Goal: Task Accomplishment & Management: Manage account settings

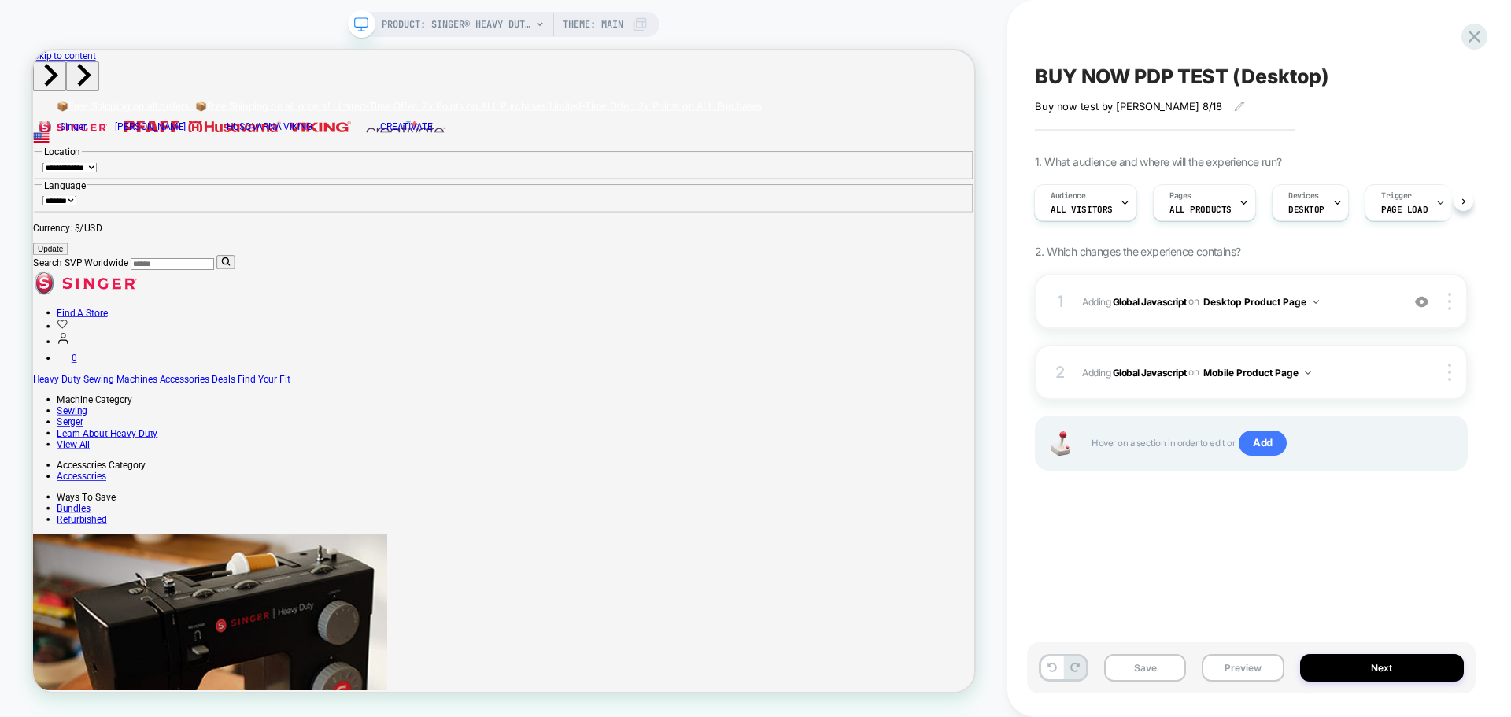
click at [359, 21] on icon at bounding box center [361, 24] width 14 height 14
click at [1451, 373] on img at bounding box center [1449, 372] width 3 height 17
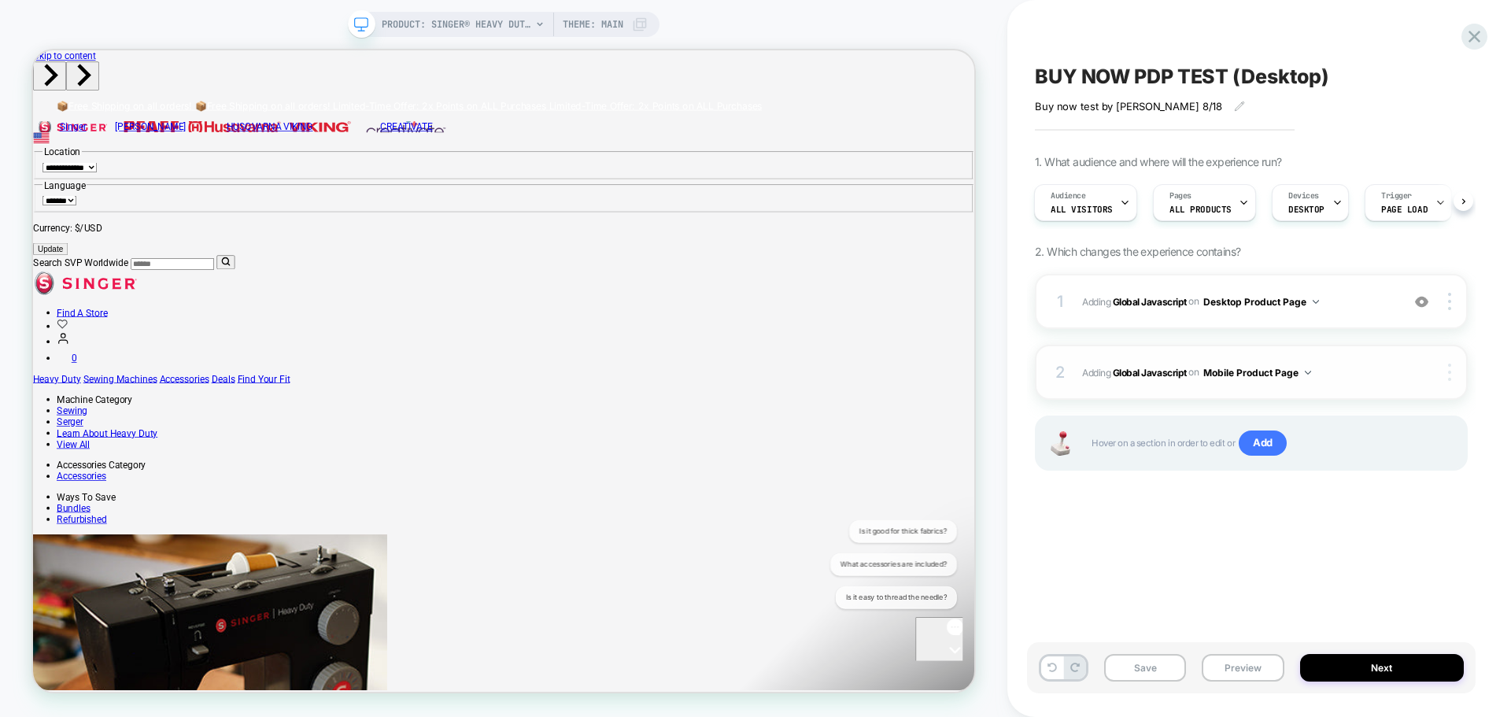
click at [1446, 378] on div at bounding box center [1452, 372] width 30 height 17
click at [1449, 376] on img at bounding box center [1449, 372] width 3 height 17
click at [1357, 421] on div "Delete" at bounding box center [1356, 415] width 140 height 43
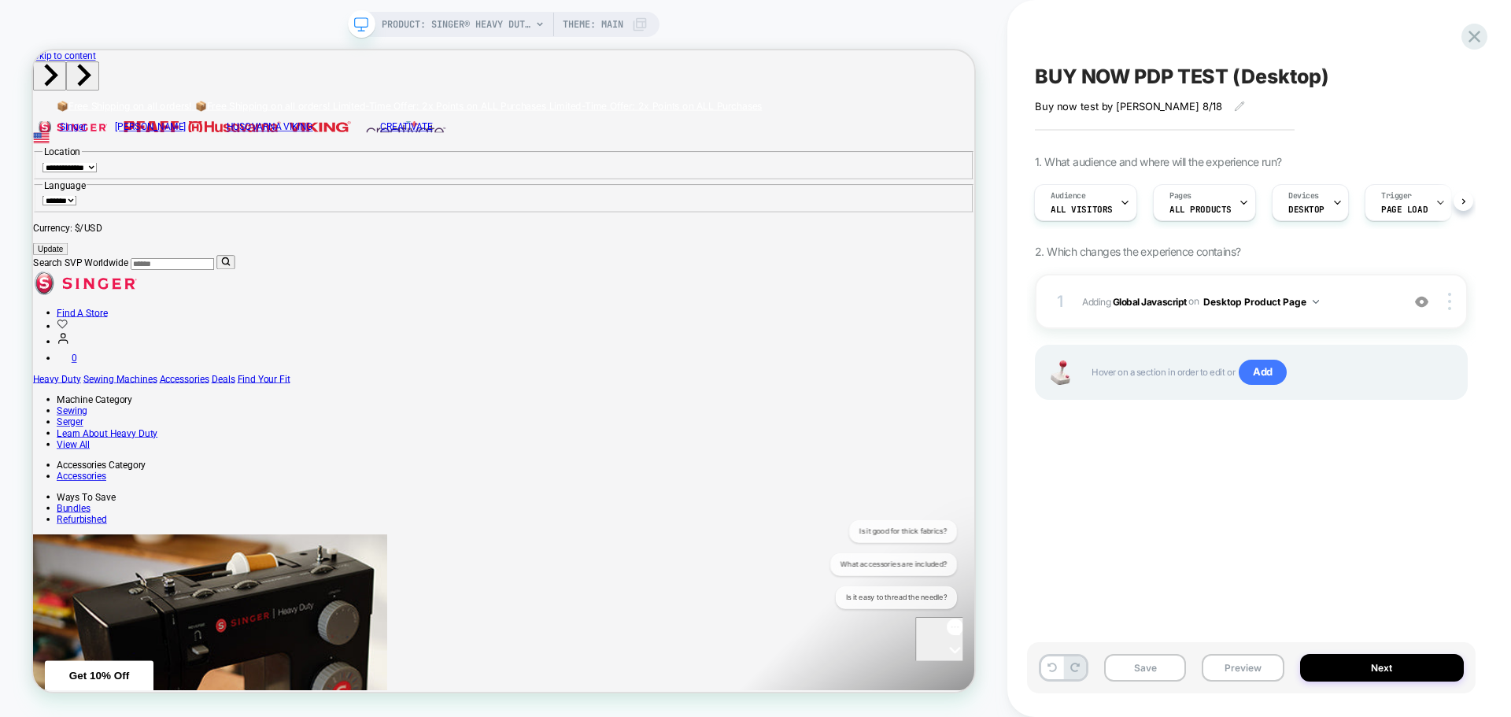
click at [1198, 129] on div at bounding box center [1165, 129] width 260 height 3
click at [1248, 660] on button "Preview" at bounding box center [1243, 668] width 82 height 28
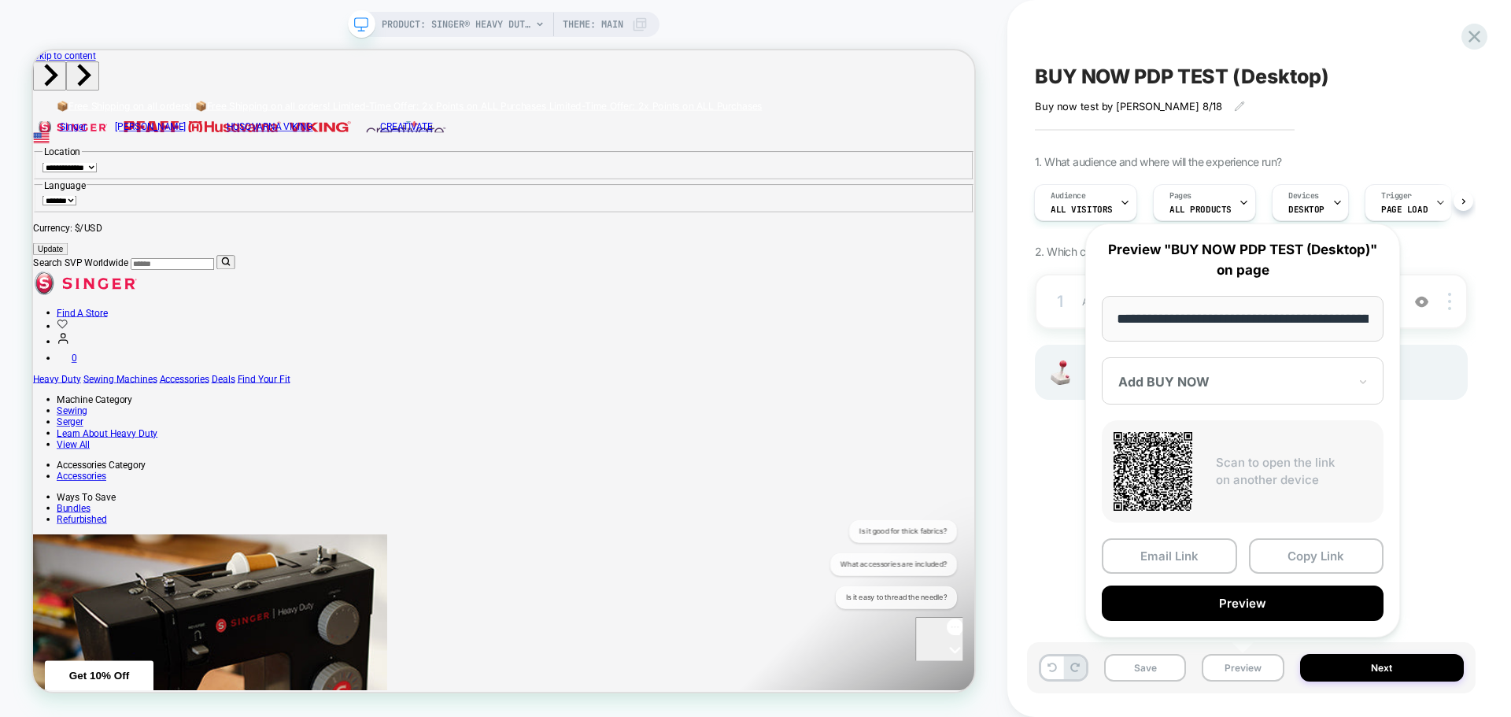
scroll to position [0, 440]
click at [1311, 555] on button "Copy Link" at bounding box center [1316, 556] width 135 height 35
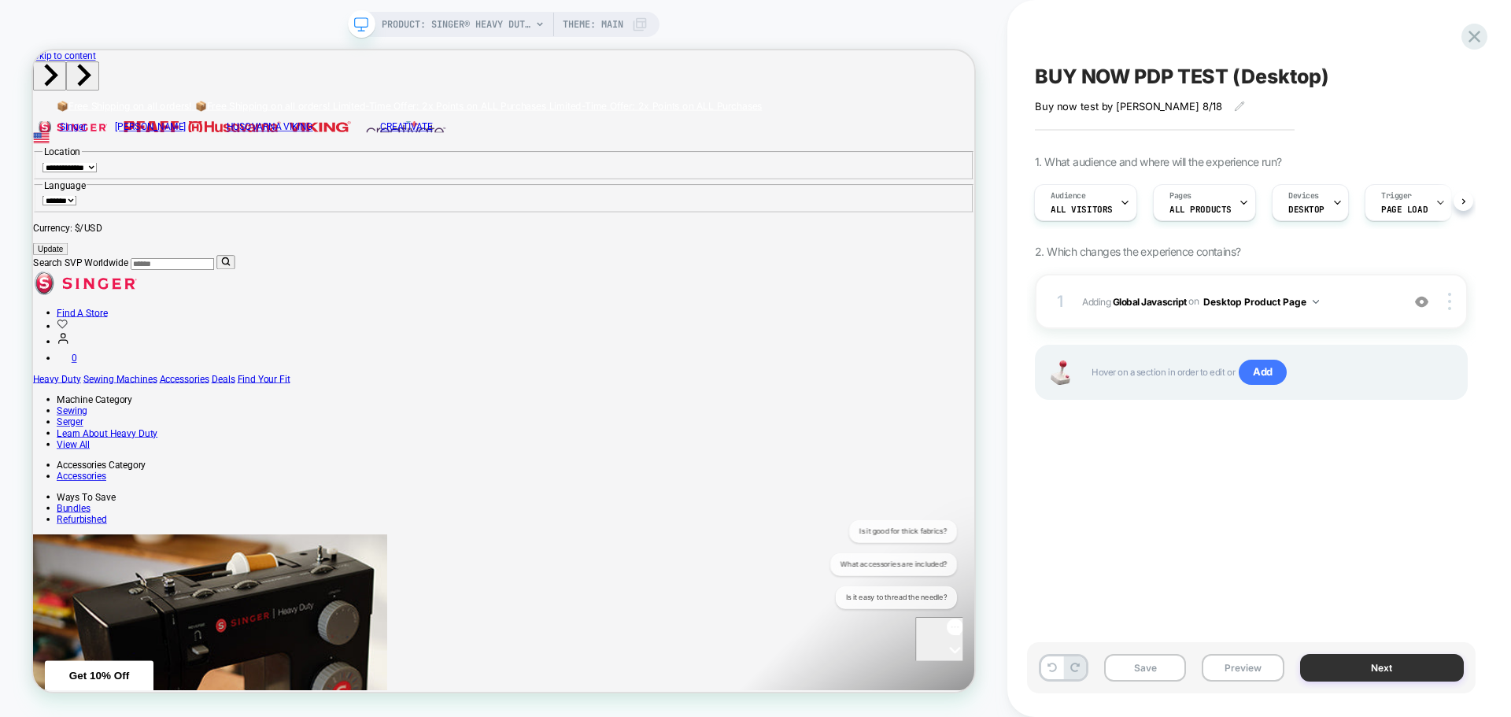
click at [1350, 660] on button "Next" at bounding box center [1382, 668] width 165 height 28
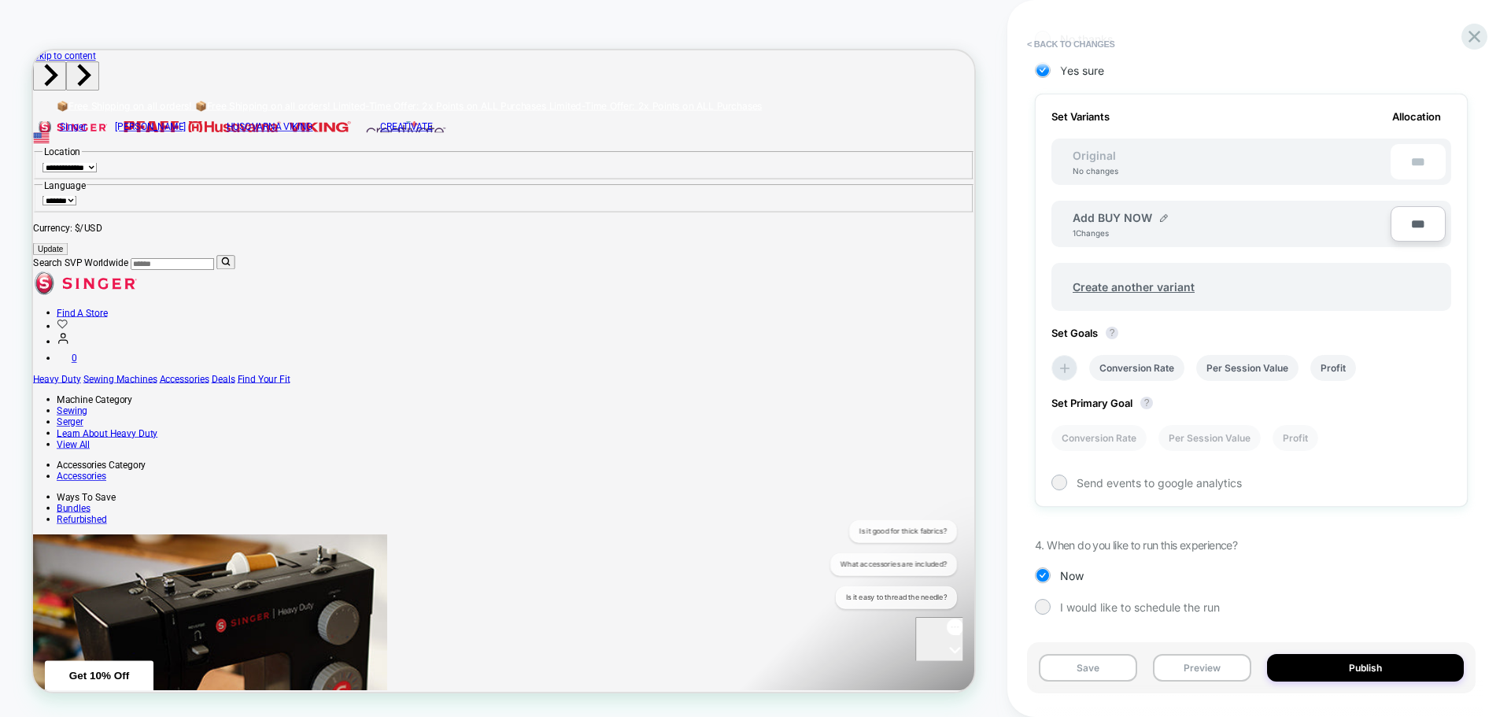
scroll to position [425, 0]
click at [1125, 439] on li "Conversion Rate" at bounding box center [1099, 438] width 95 height 26
click at [1055, 483] on div at bounding box center [1059, 482] width 12 height 12
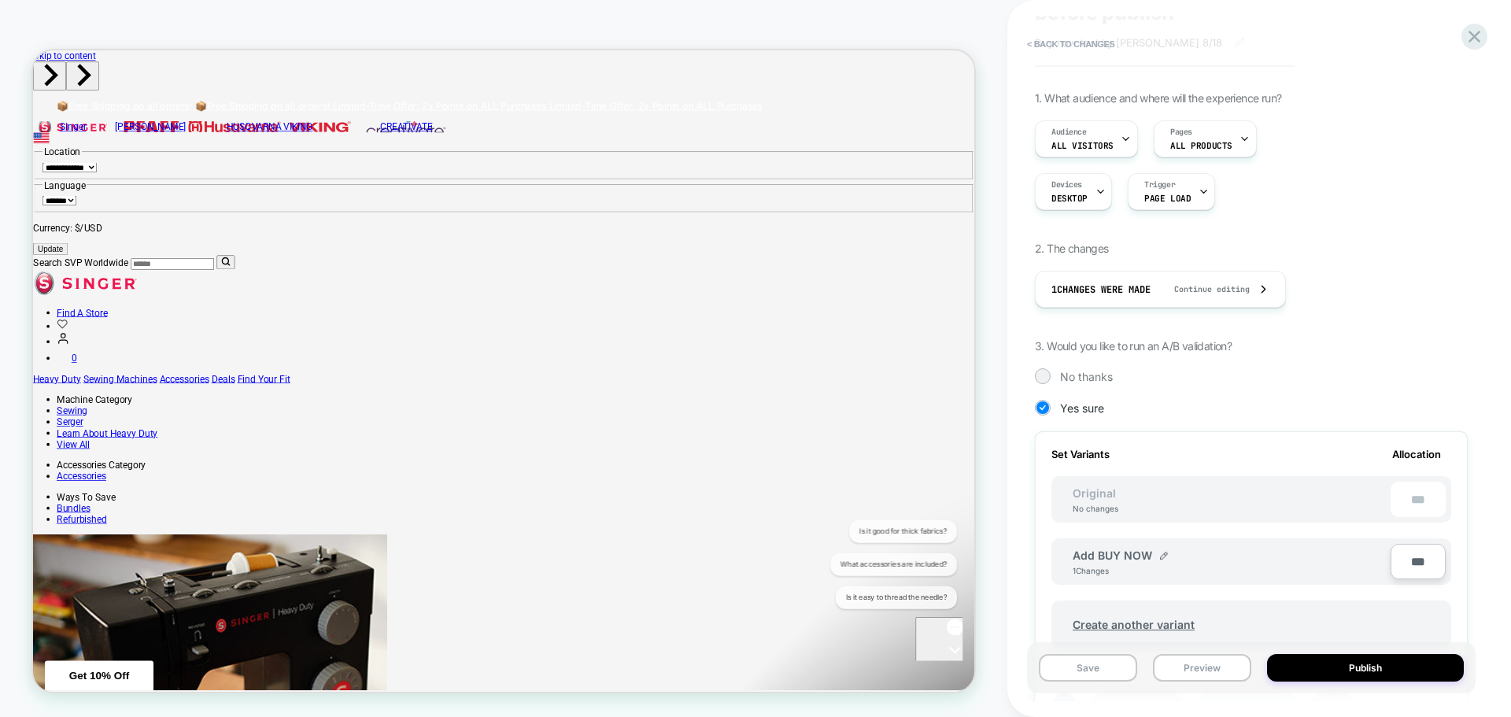
scroll to position [0, 0]
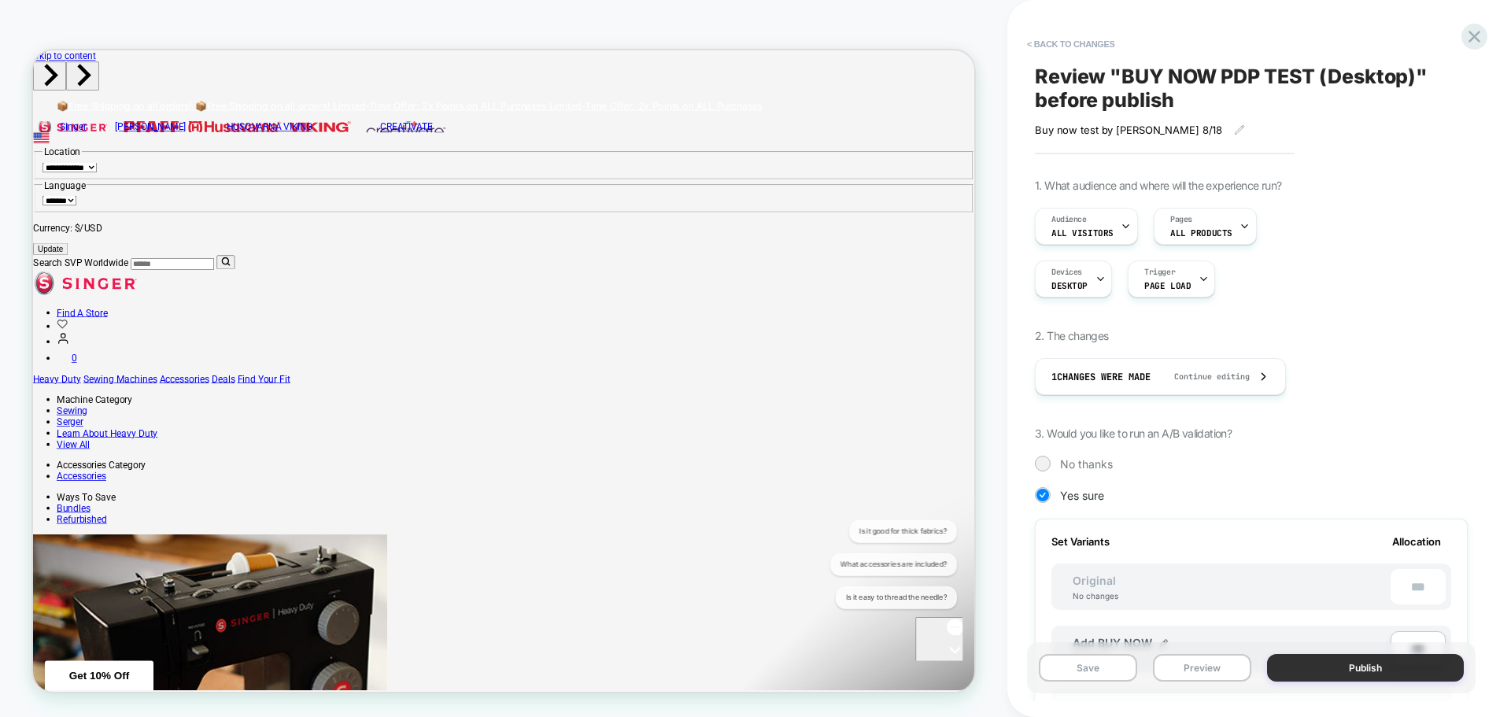
click at [1360, 670] on button "Publish" at bounding box center [1365, 668] width 197 height 28
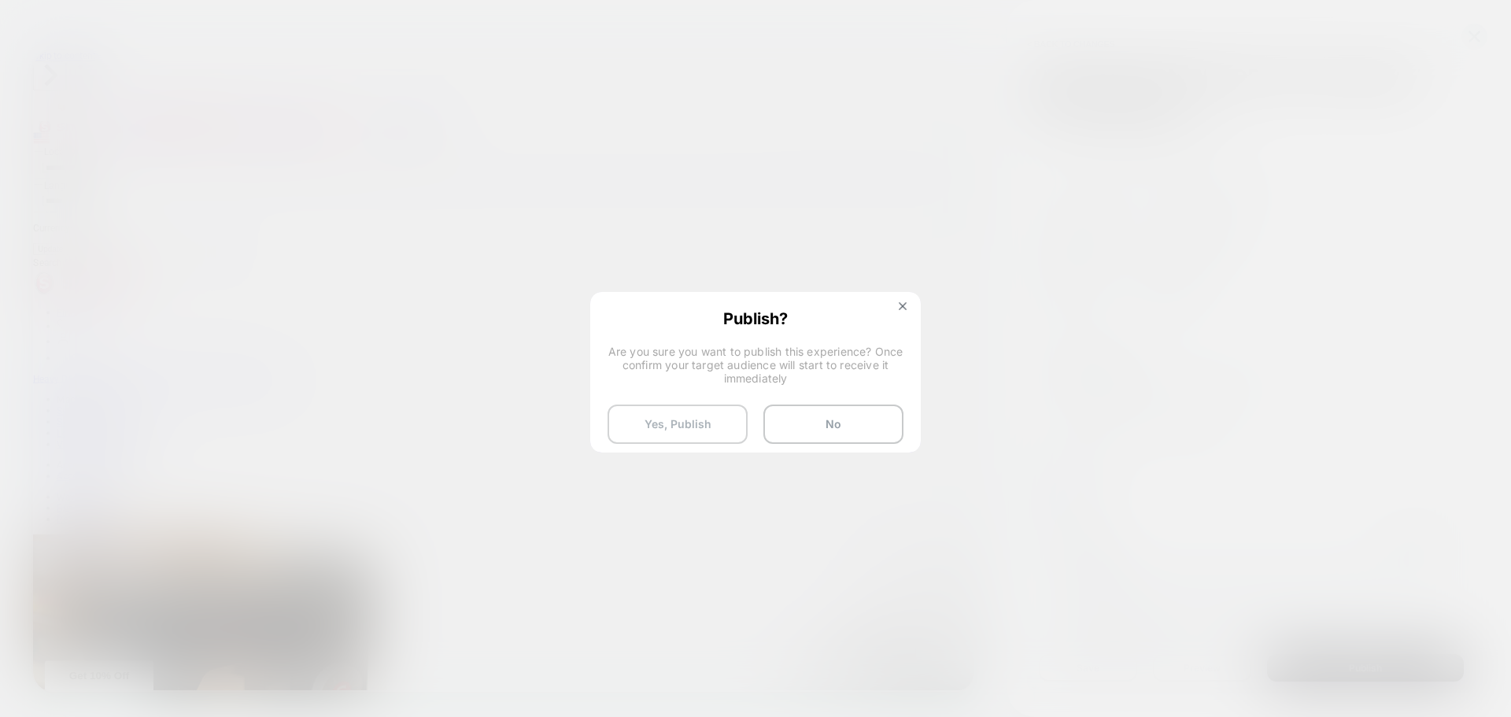
click at [696, 411] on button "Yes, Publish" at bounding box center [678, 424] width 140 height 39
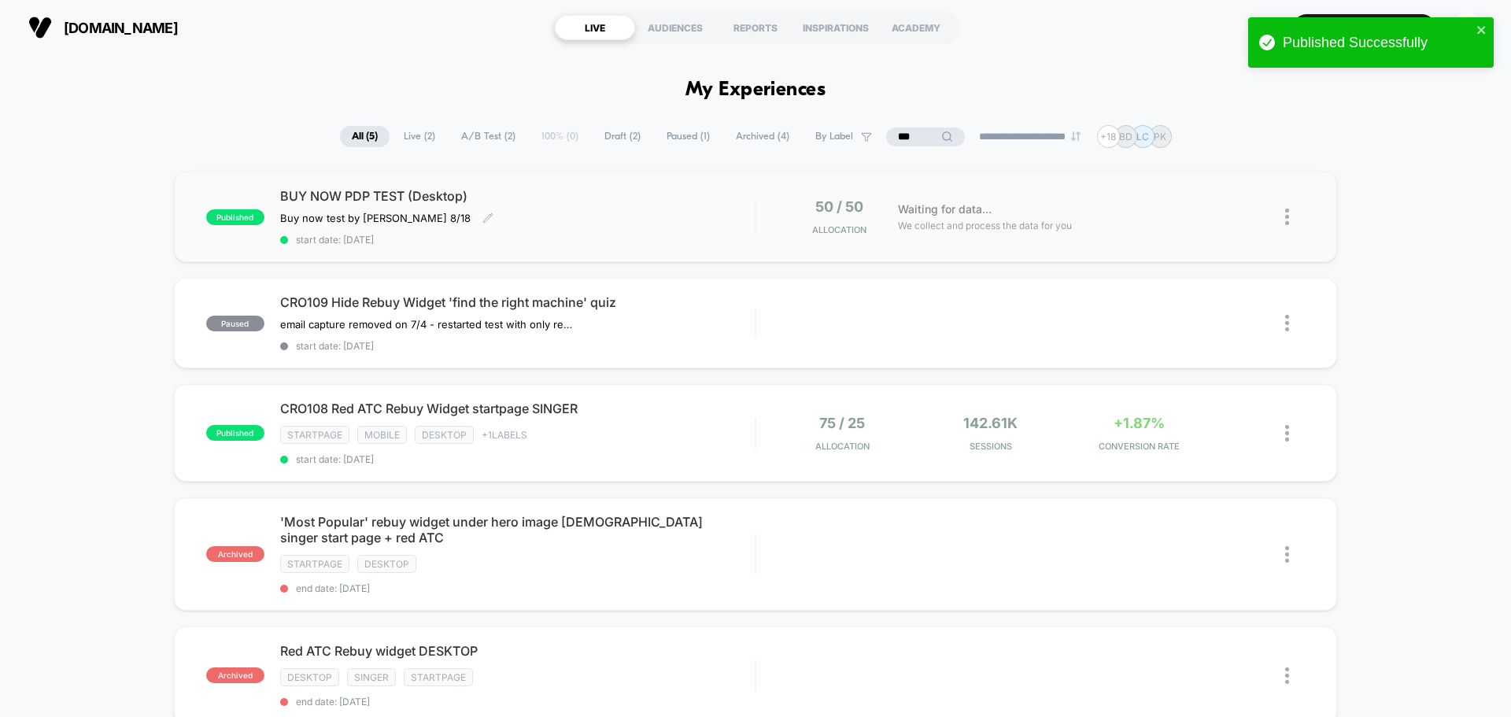
click at [420, 217] on div "Buy now test by [PERSON_NAME] 8/18" at bounding box center [386, 218] width 213 height 13
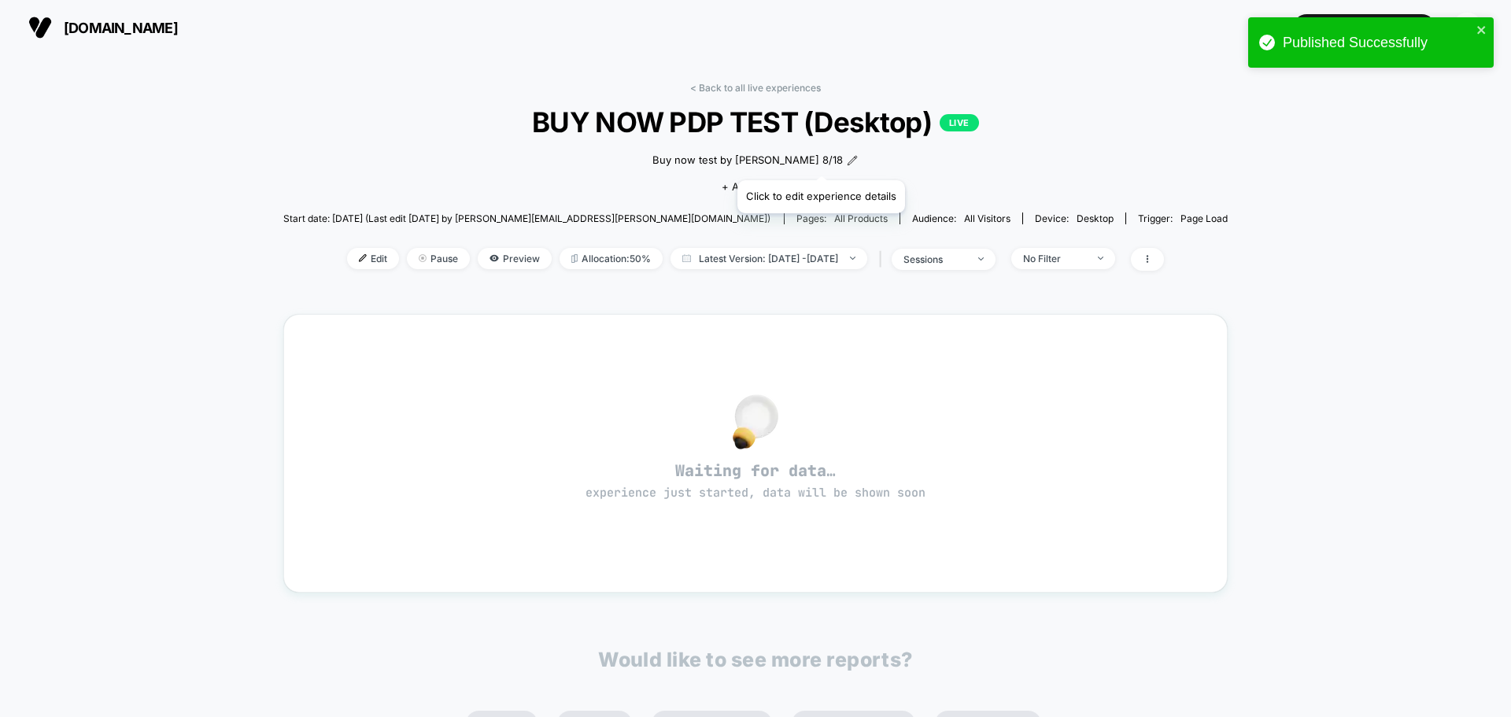
click at [847, 161] on icon at bounding box center [852, 160] width 11 height 11
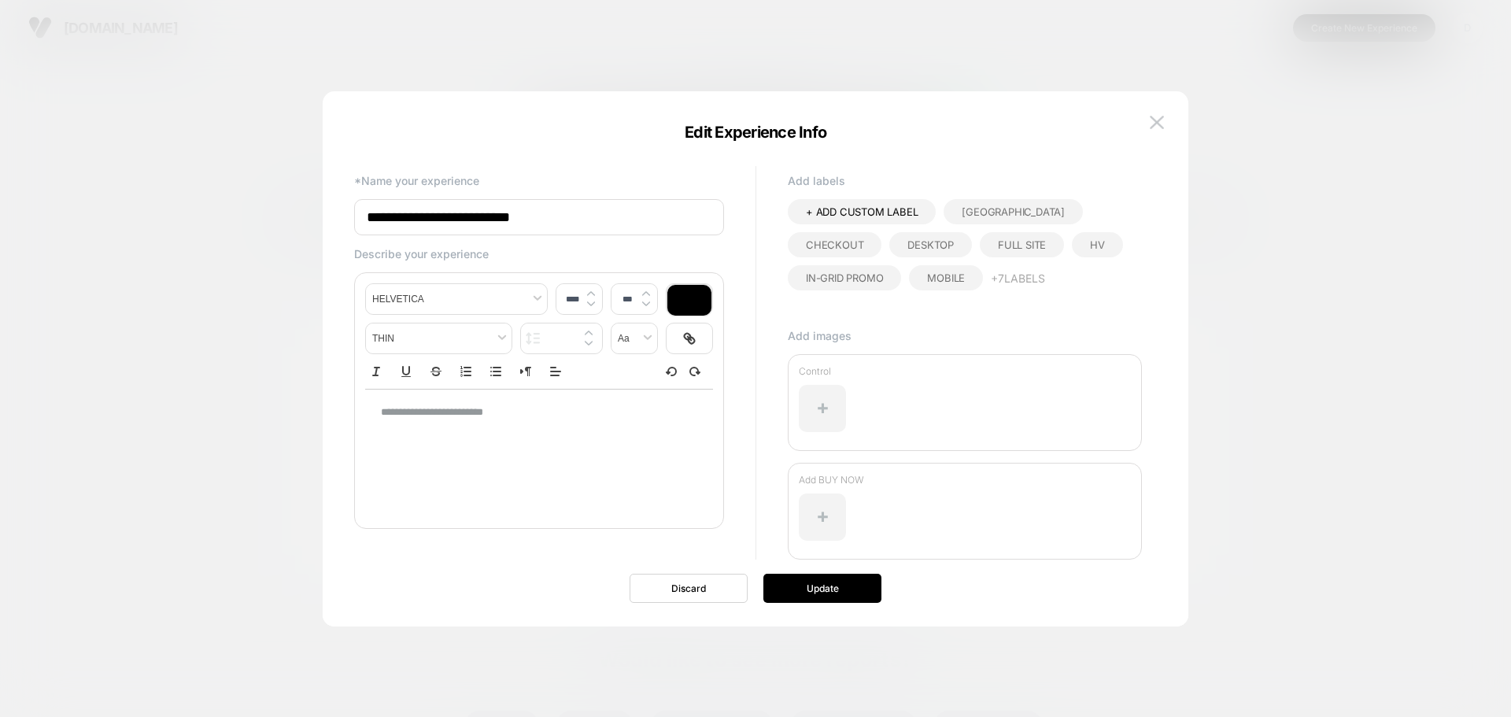
drag, startPoint x: 534, startPoint y: 417, endPoint x: 331, endPoint y: 395, distance: 205.1
click at [331, 395] on div "**********" at bounding box center [756, 367] width 866 height 520
click at [453, 415] on p "**********" at bounding box center [533, 412] width 305 height 14
click at [455, 416] on p "**********" at bounding box center [533, 412] width 305 height 14
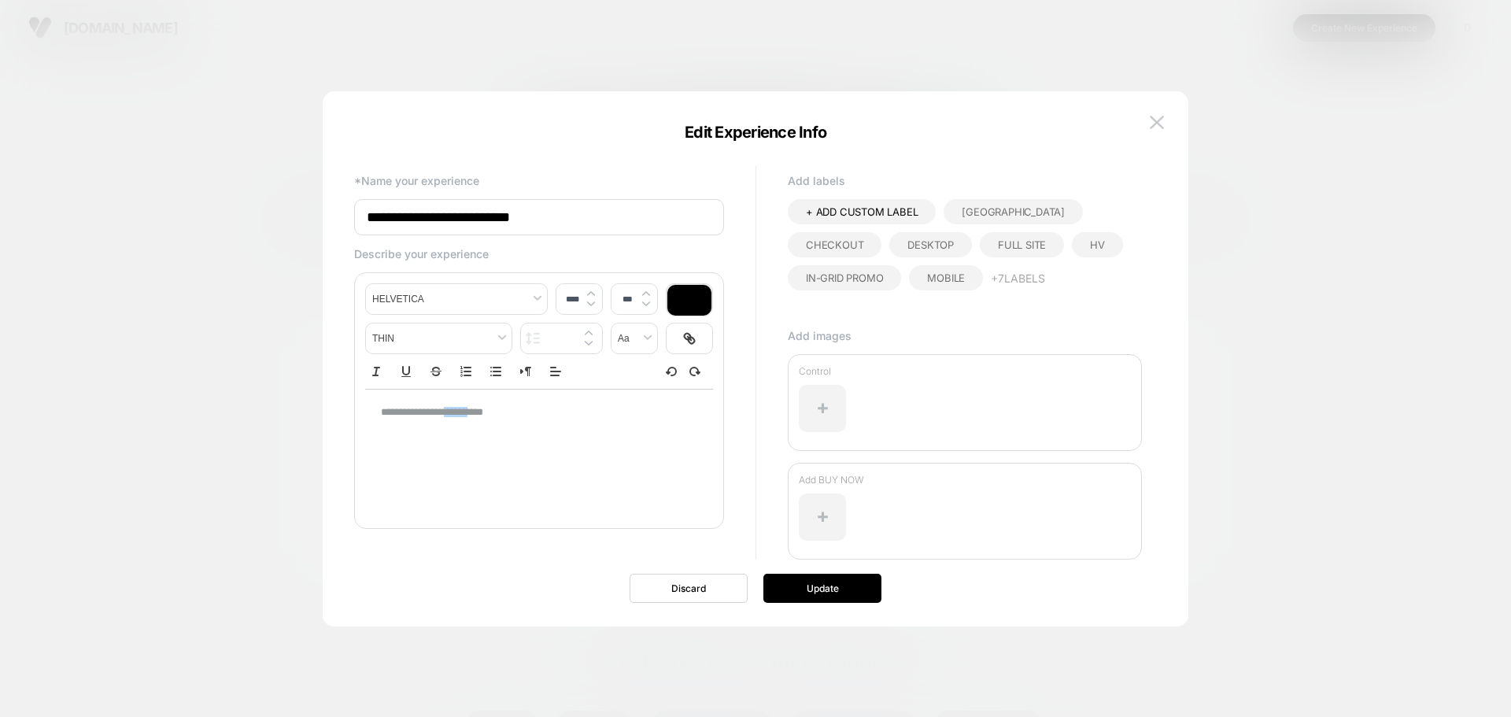
click at [455, 416] on p "**********" at bounding box center [533, 412] width 305 height 14
type input "****"
click at [811, 584] on button "Update" at bounding box center [823, 588] width 118 height 29
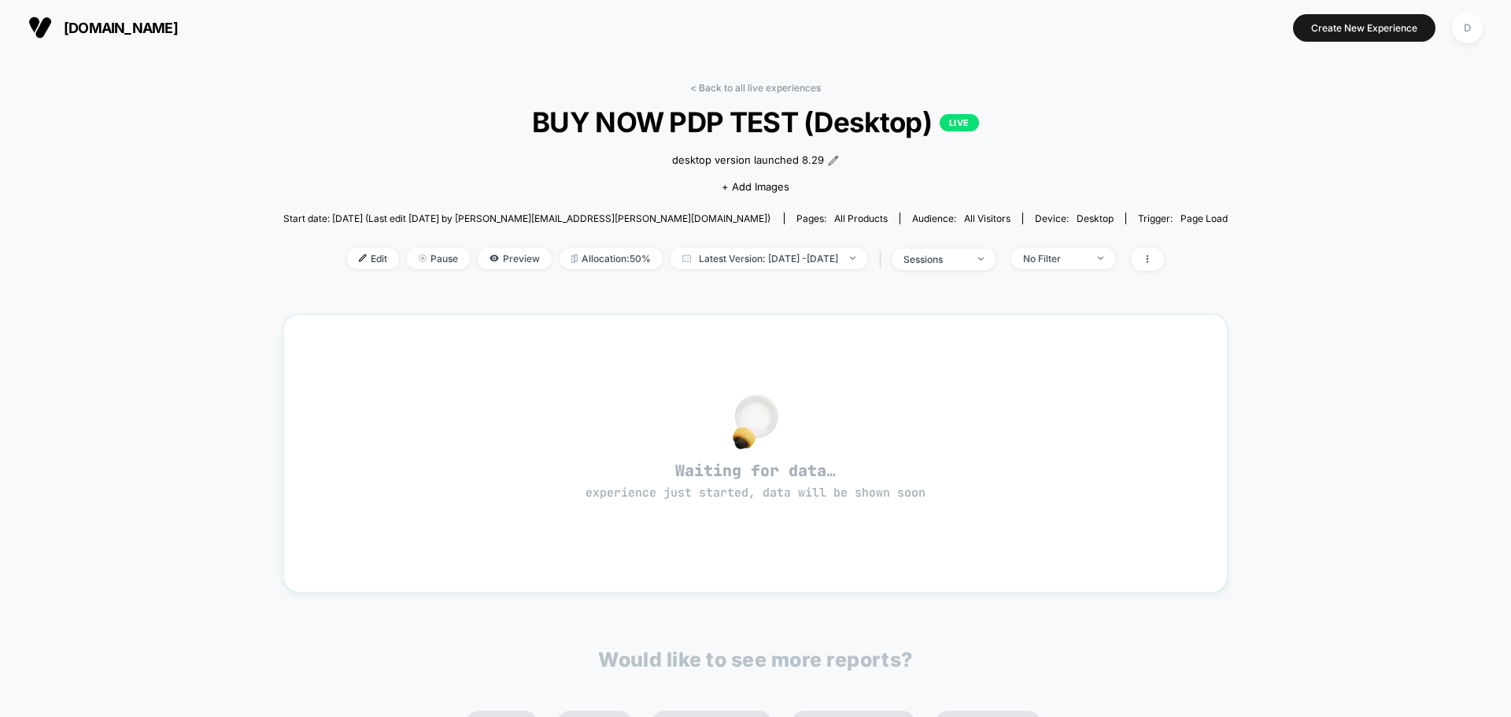
click at [778, 94] on div "< Back to all live experiences BUY NOW PDP TEST (Desktop) LIVE desktop version …" at bounding box center [755, 186] width 945 height 209
click at [765, 86] on link "< Back to all live experiences" at bounding box center [755, 88] width 131 height 12
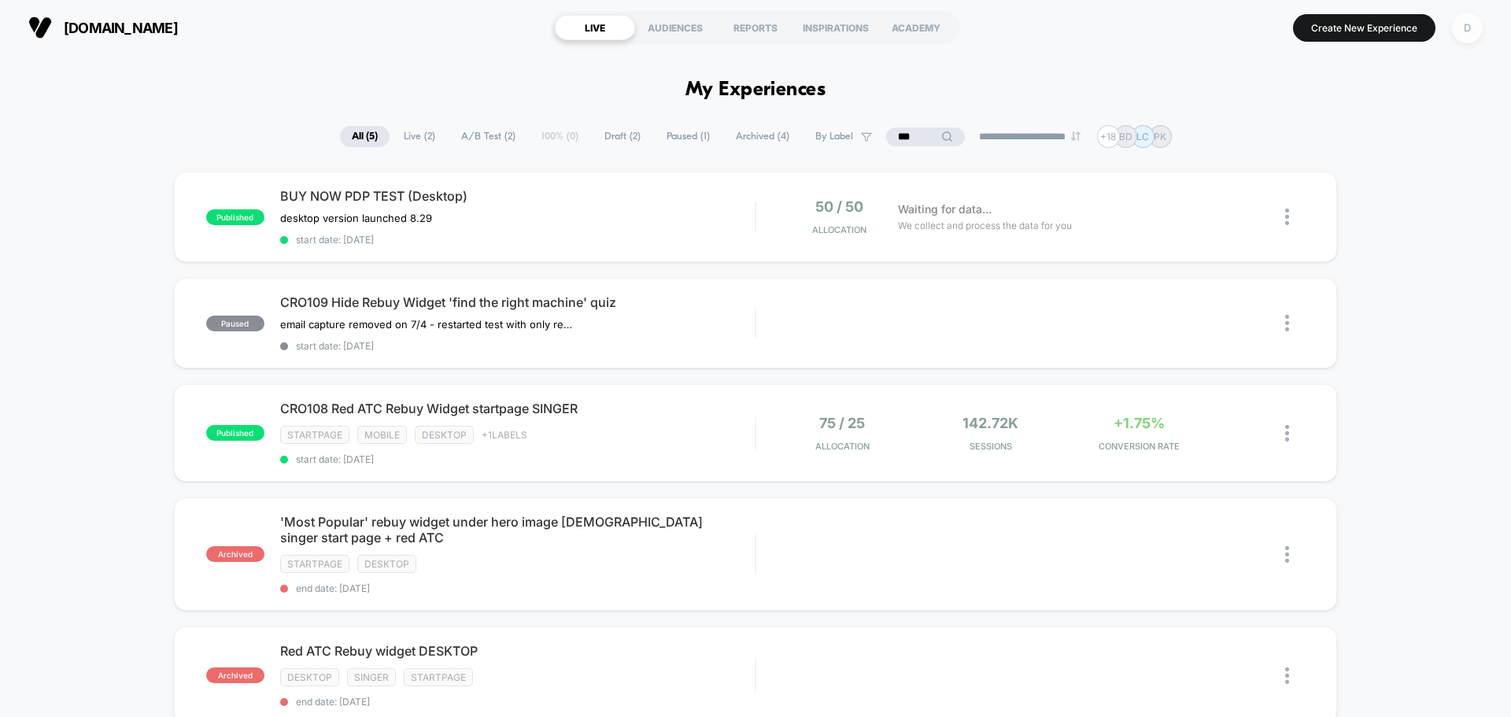
click at [1473, 17] on div "D" at bounding box center [1467, 28] width 31 height 31
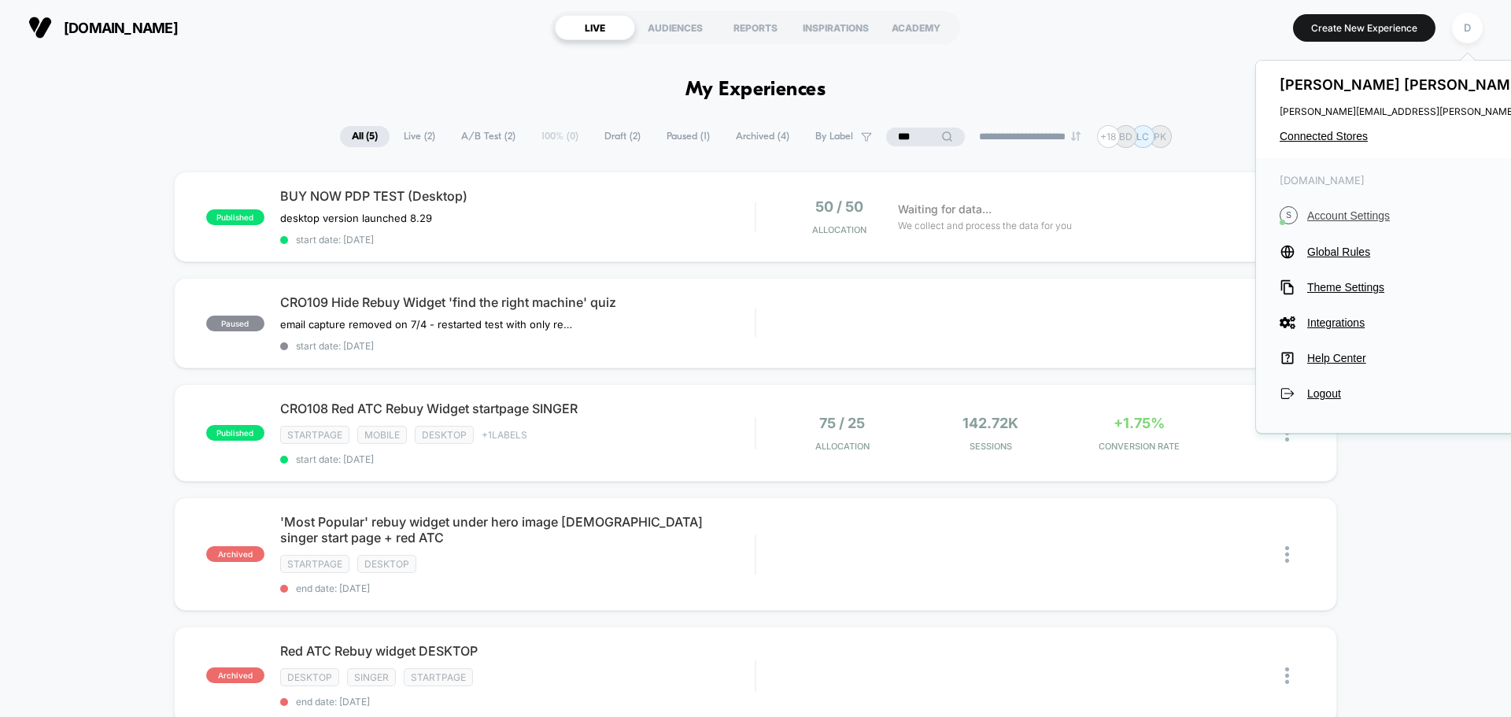
click at [1369, 217] on span "Account Settings" at bounding box center [1449, 215] width 285 height 13
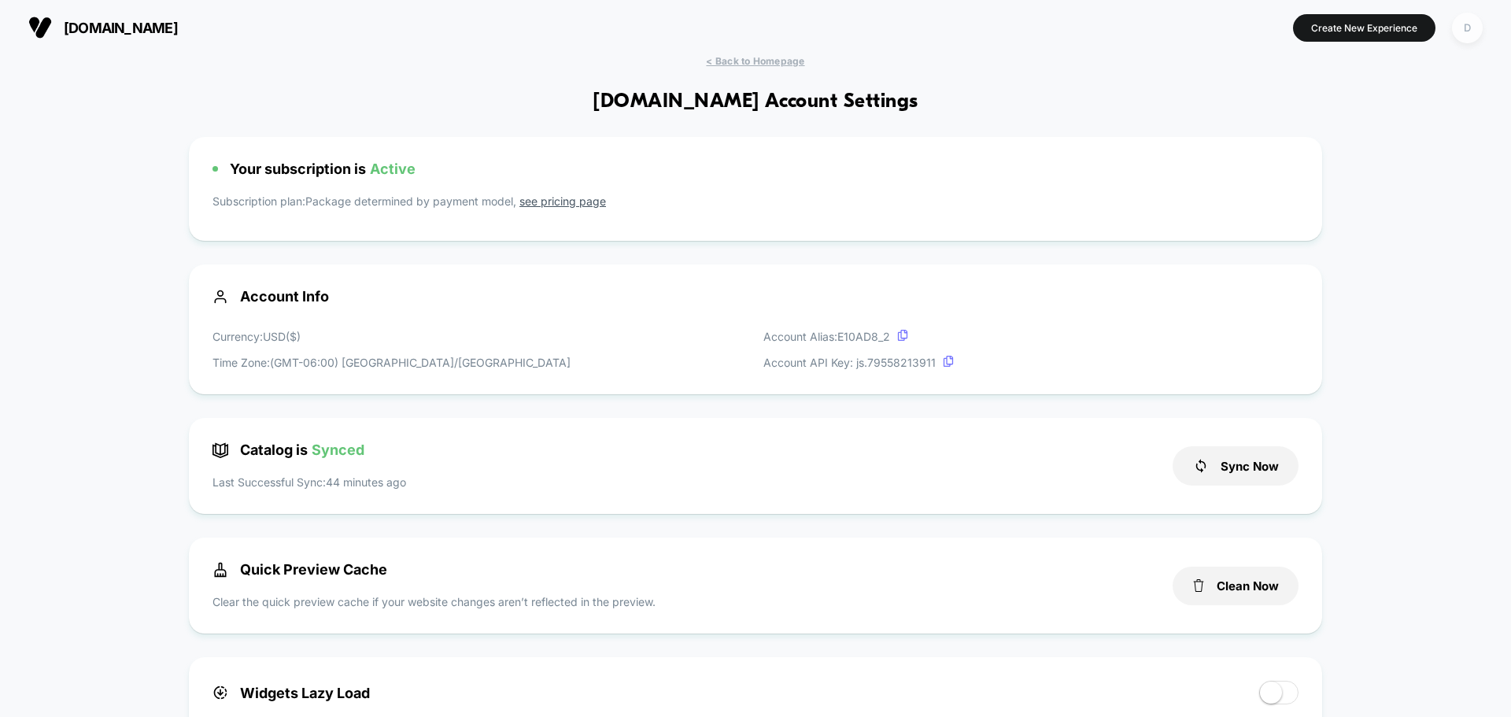
click at [1466, 31] on div "D" at bounding box center [1467, 28] width 31 height 31
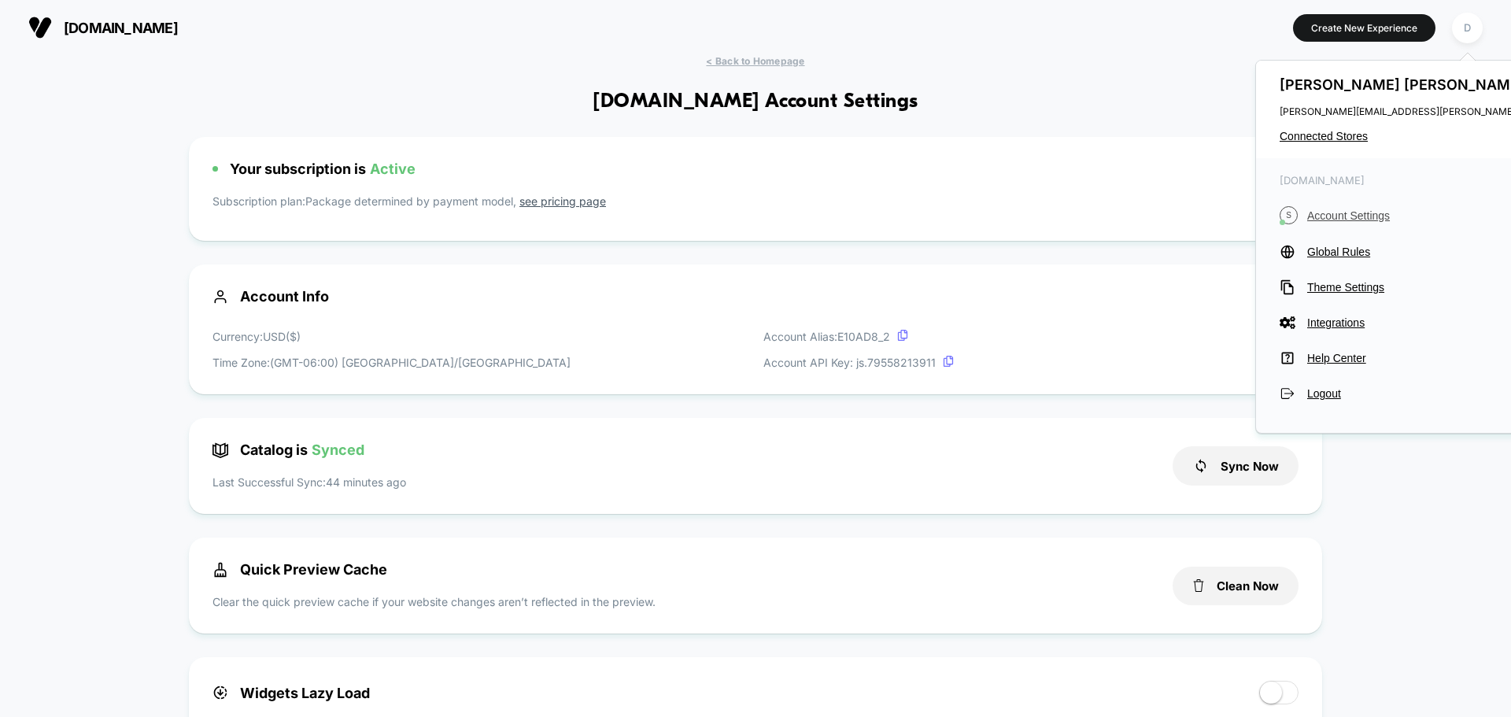
click at [1342, 216] on span "Account Settings" at bounding box center [1449, 215] width 285 height 13
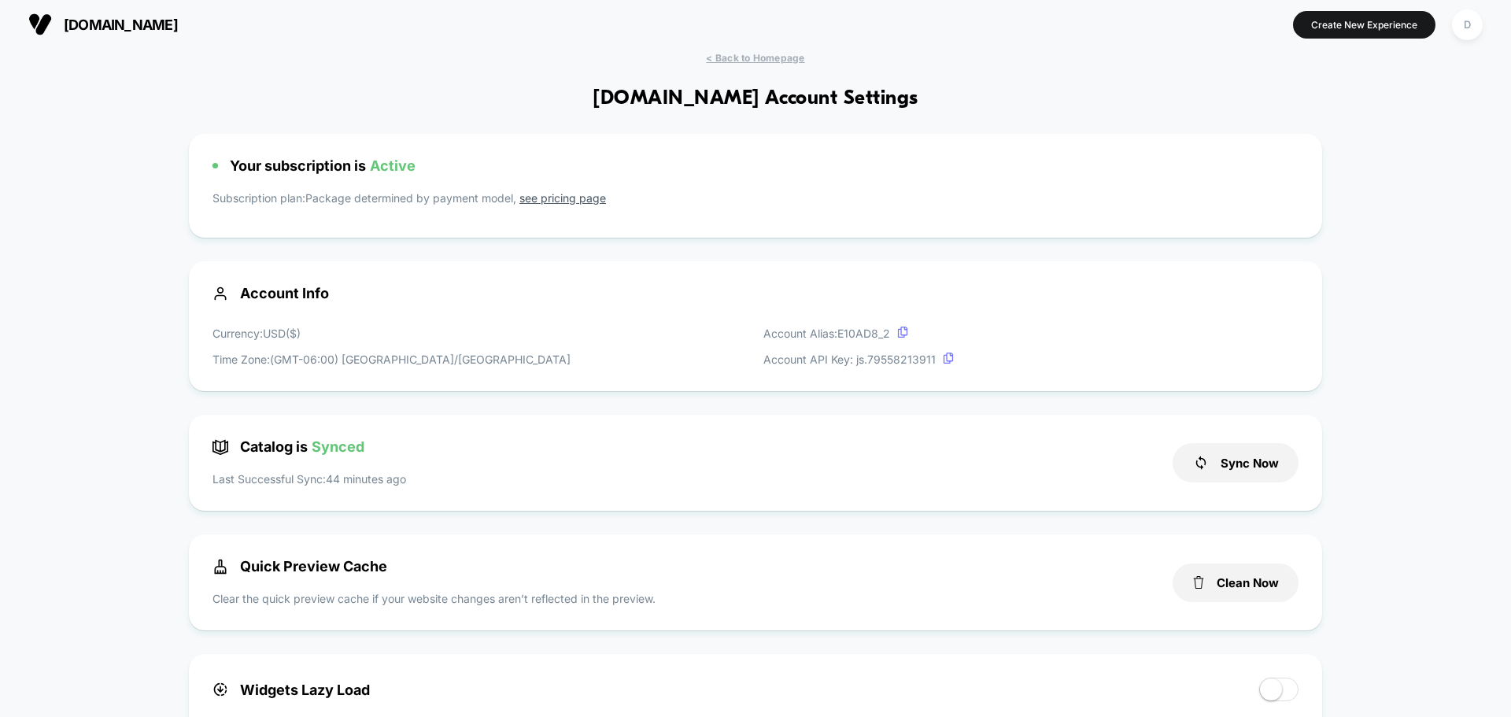
scroll to position [2, 0]
click at [945, 198] on p "Subscription plan: Package determined by payment model, see pricing page" at bounding box center [756, 202] width 1086 height 24
click at [737, 53] on span "< Back to Homepage" at bounding box center [755, 59] width 98 height 12
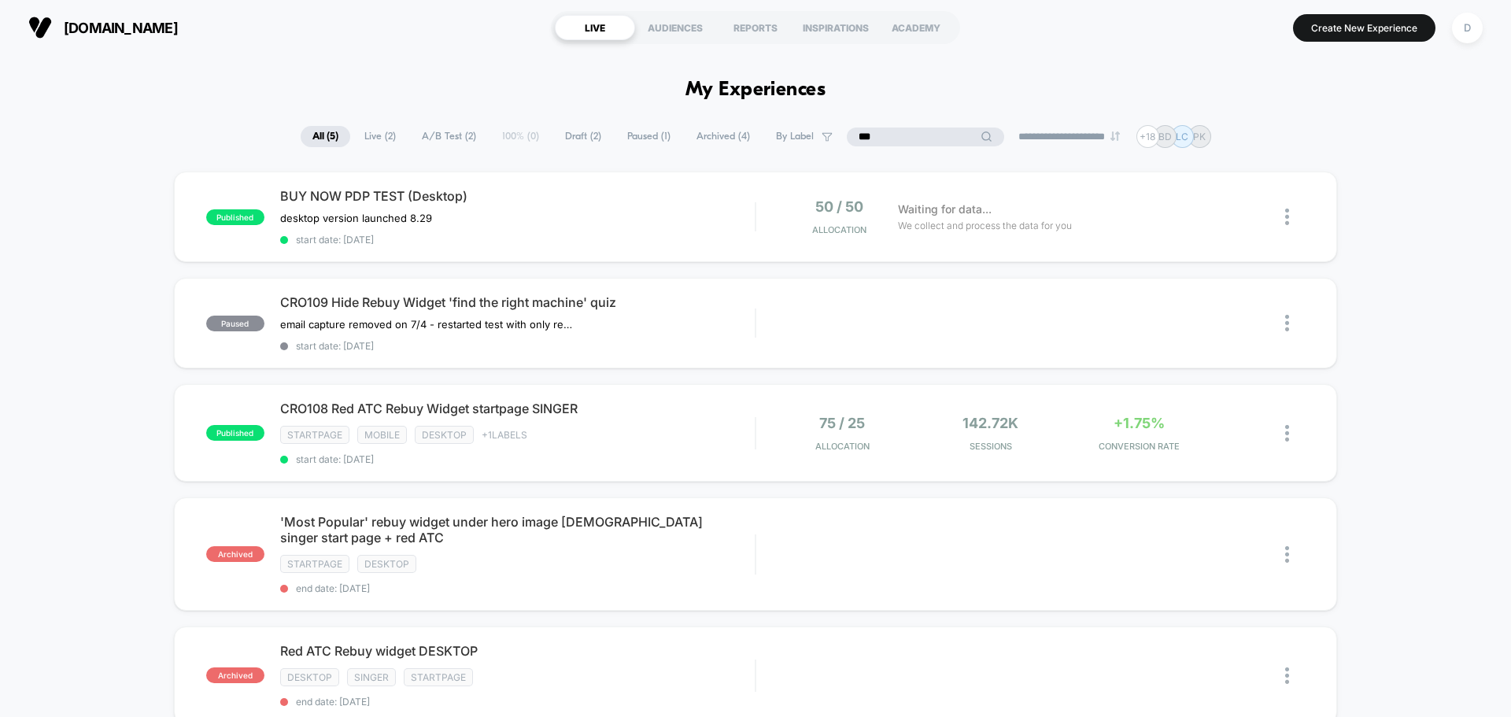
drag, startPoint x: 911, startPoint y: 143, endPoint x: 685, endPoint y: 124, distance: 226.8
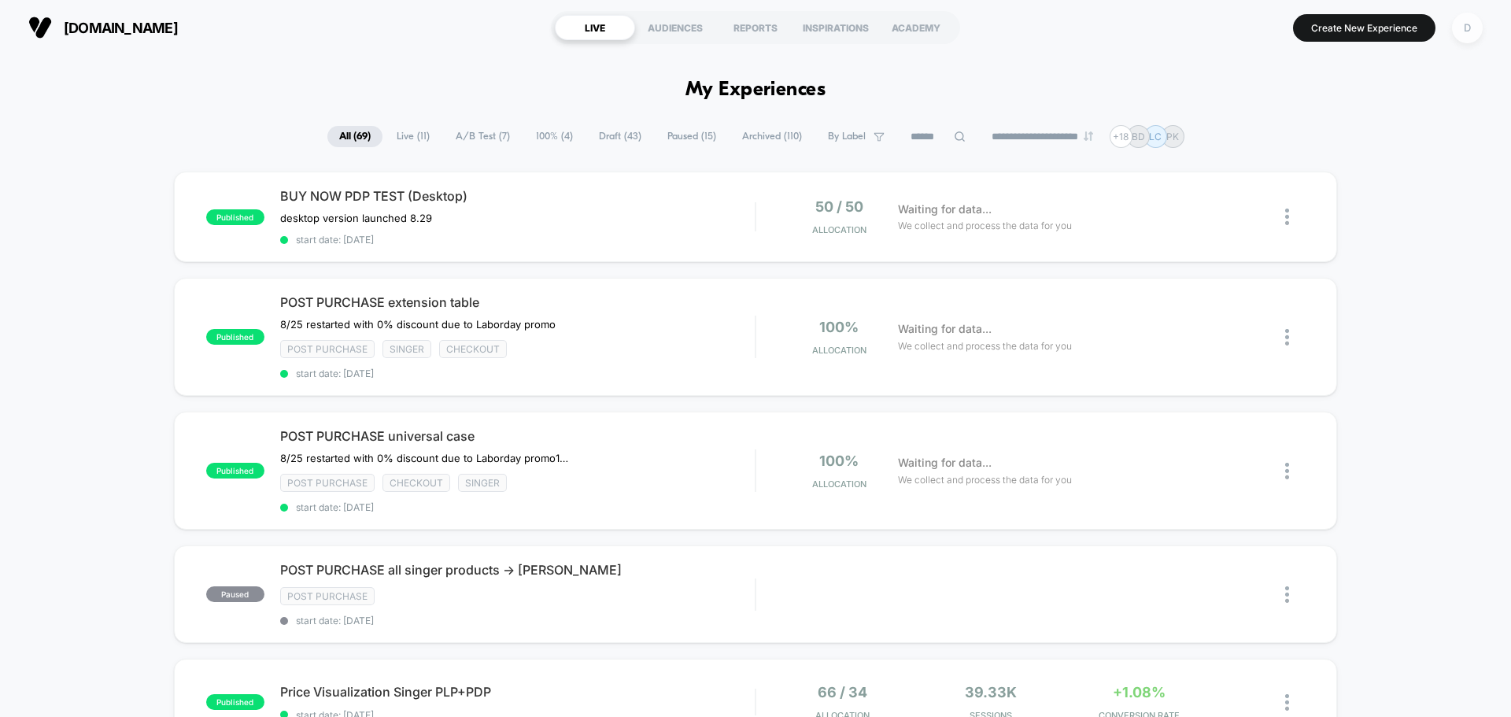
click at [1466, 31] on div "D" at bounding box center [1467, 28] width 31 height 31
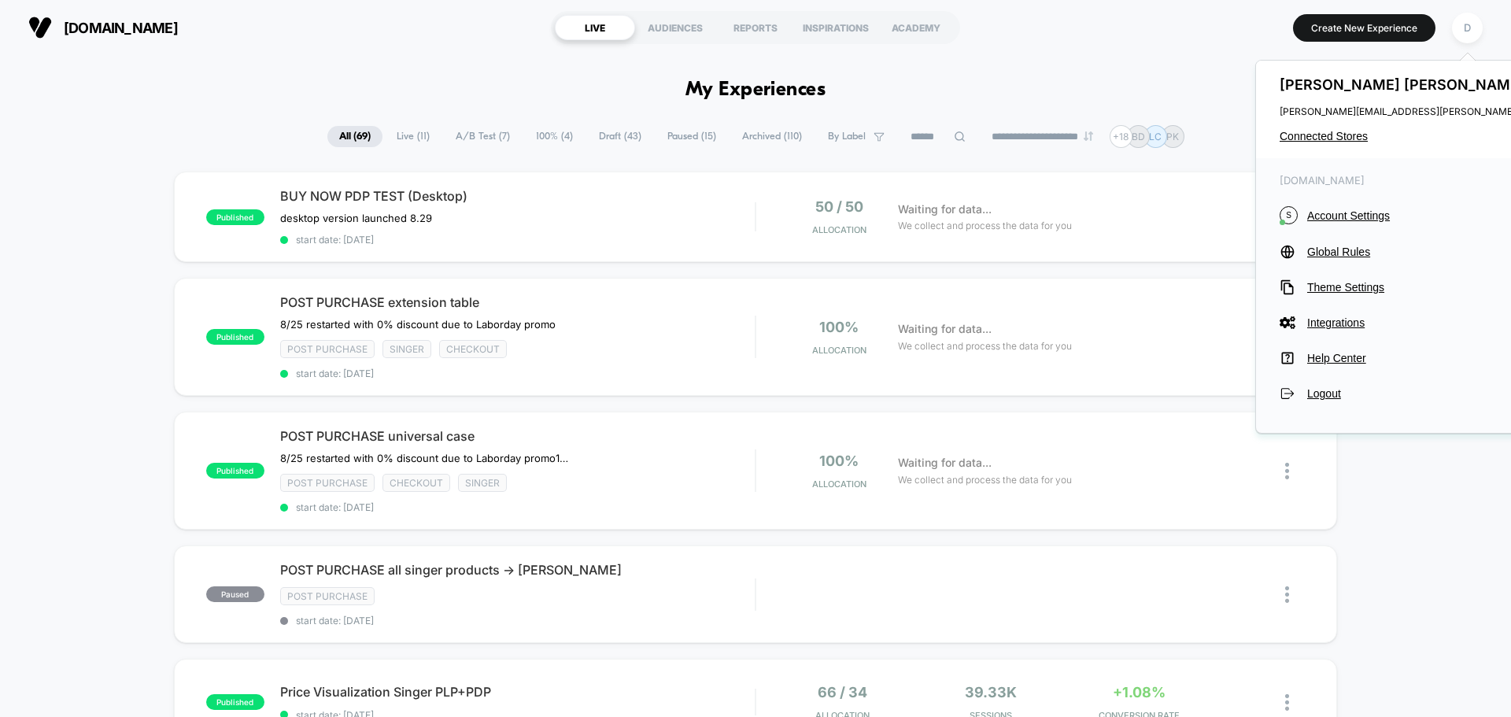
click at [1346, 229] on div "singer.com S Account Settings Global Rules Theme Settings Integrations Help Cen…" at bounding box center [1436, 287] width 360 height 259
click at [1345, 227] on div "singer.com S Account Settings Global Rules Theme Settings Integrations Help Cen…" at bounding box center [1436, 287] width 360 height 259
click at [1336, 205] on div "singer.com S Account Settings Global Rules Theme Settings Integrations Help Cen…" at bounding box center [1436, 287] width 360 height 259
click at [1341, 205] on div "singer.com S Account Settings Global Rules Theme Settings Integrations Help Cen…" at bounding box center [1436, 287] width 360 height 259
click at [1339, 215] on span "Account Settings" at bounding box center [1449, 215] width 285 height 13
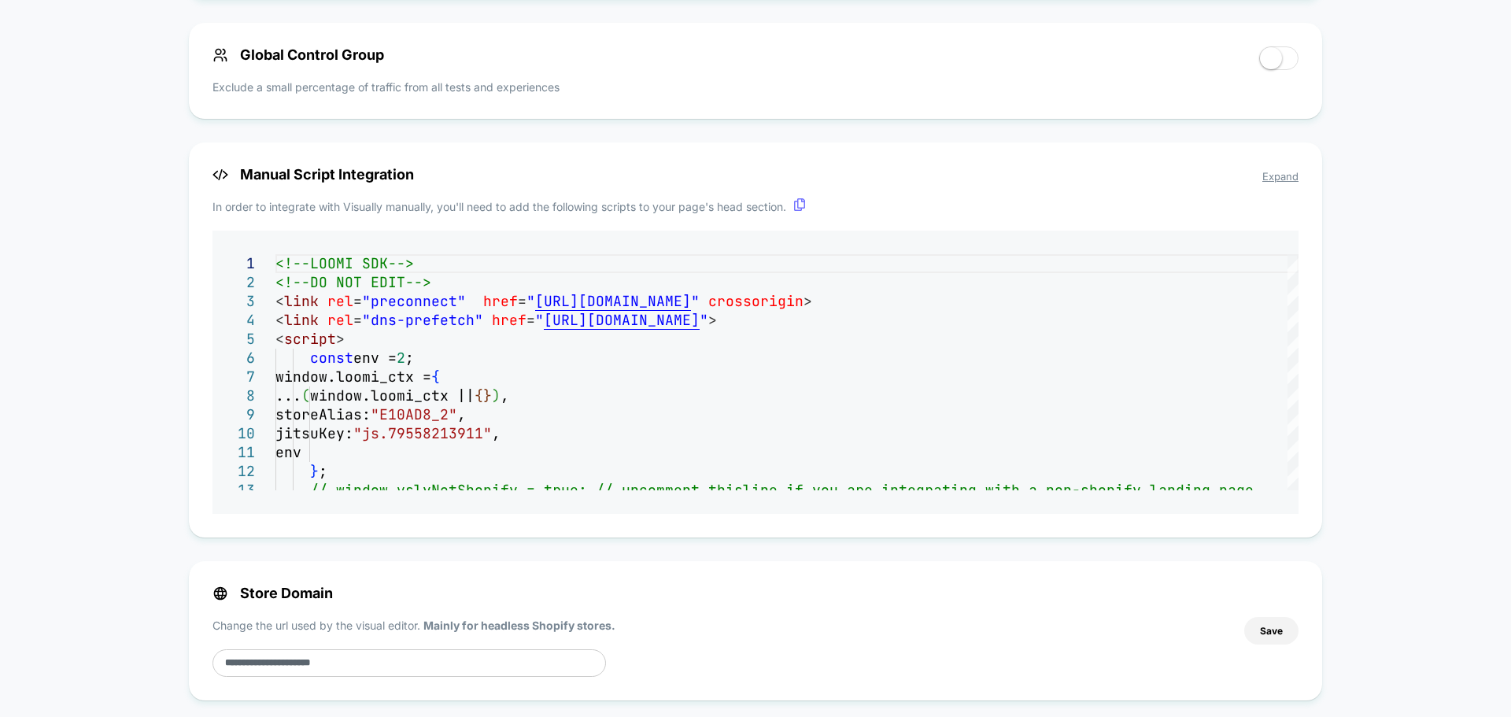
scroll to position [1000, 0]
